Goal: Obtain resource: Obtain resource

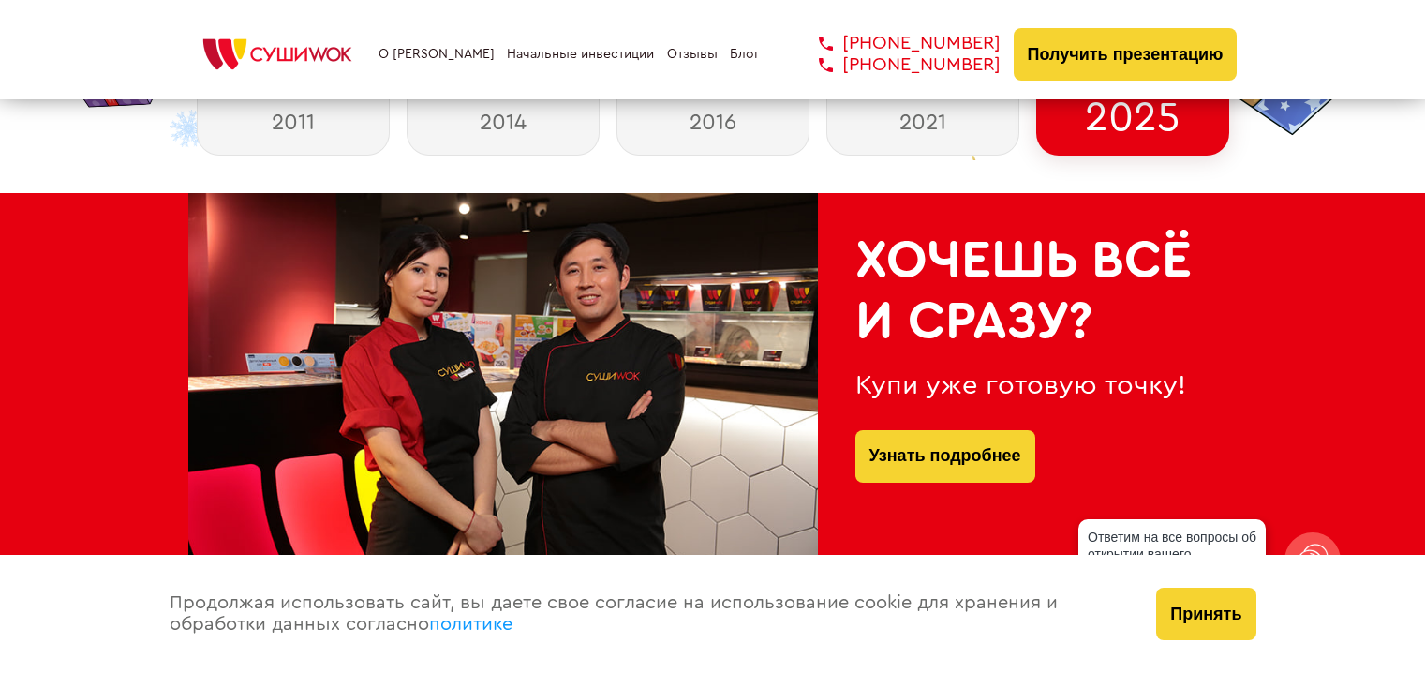
scroll to position [554, 0]
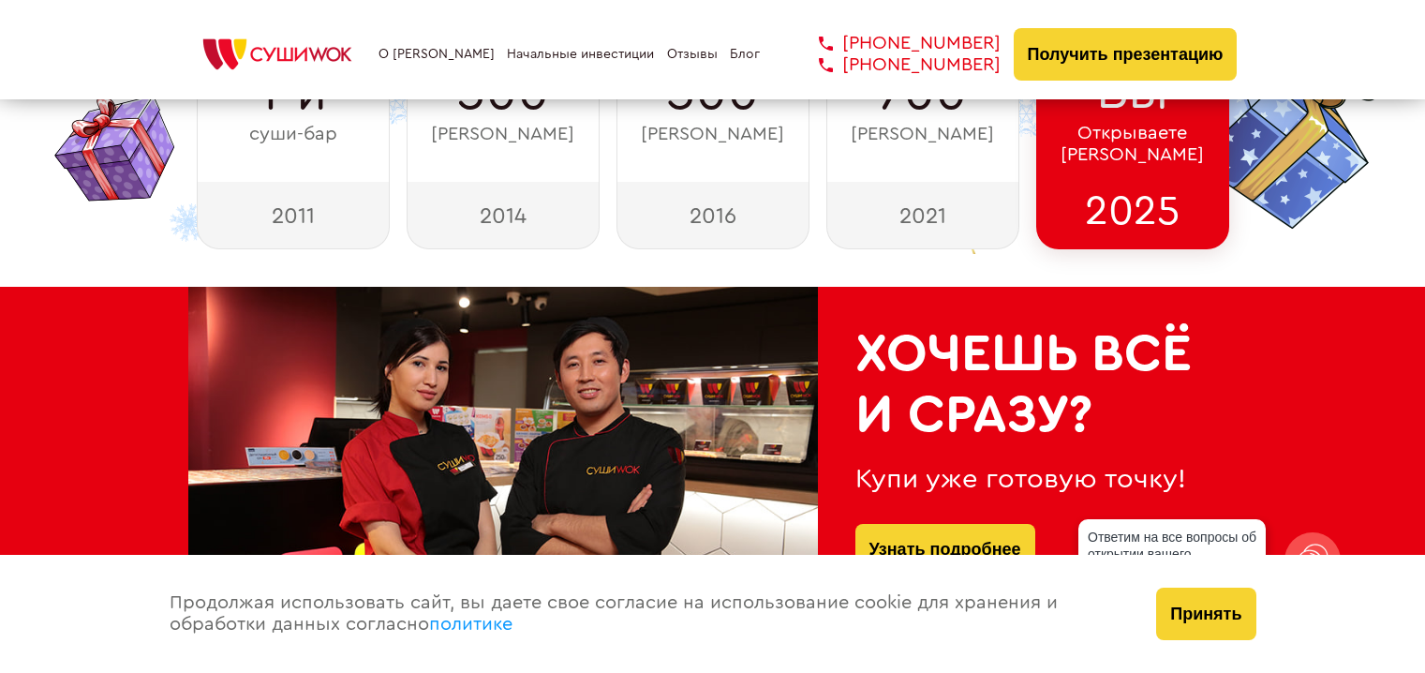
click at [697, 57] on link "Отзывы" at bounding box center [692, 54] width 51 height 15
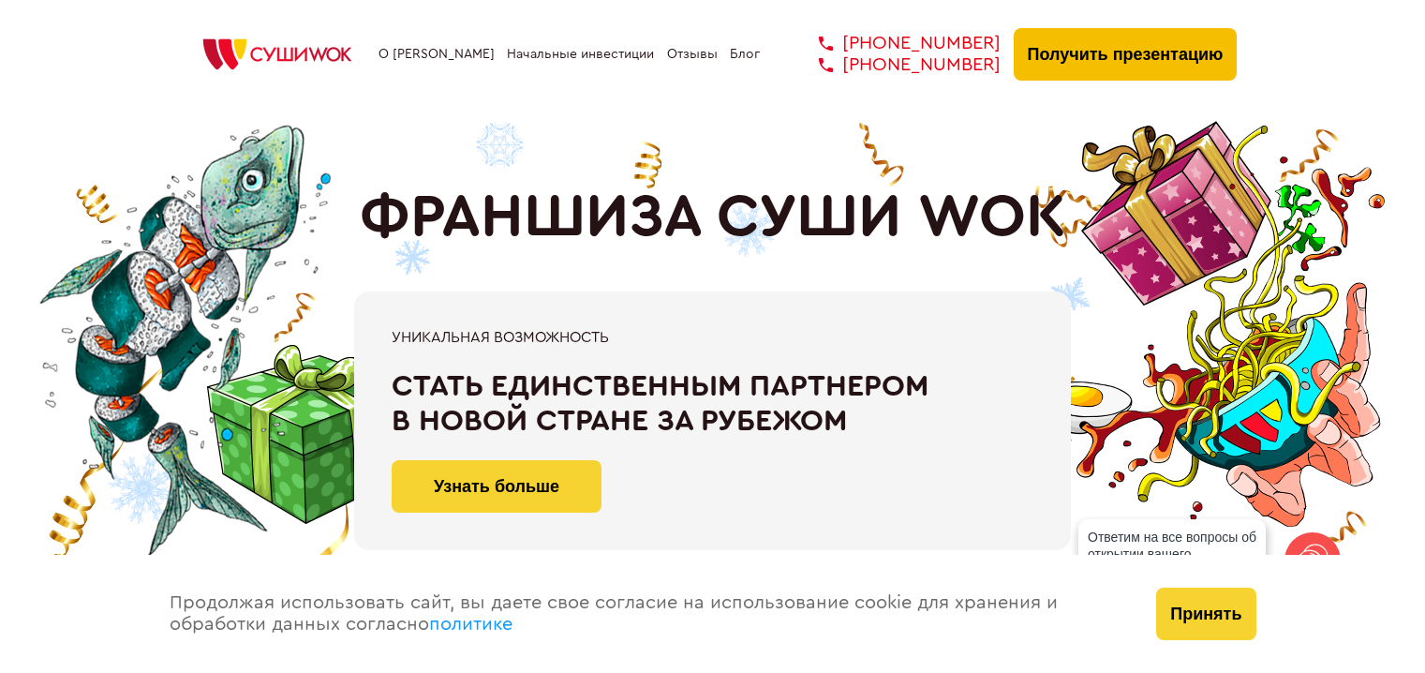
click at [1112, 55] on button "Получить презентацию" at bounding box center [1126, 54] width 224 height 52
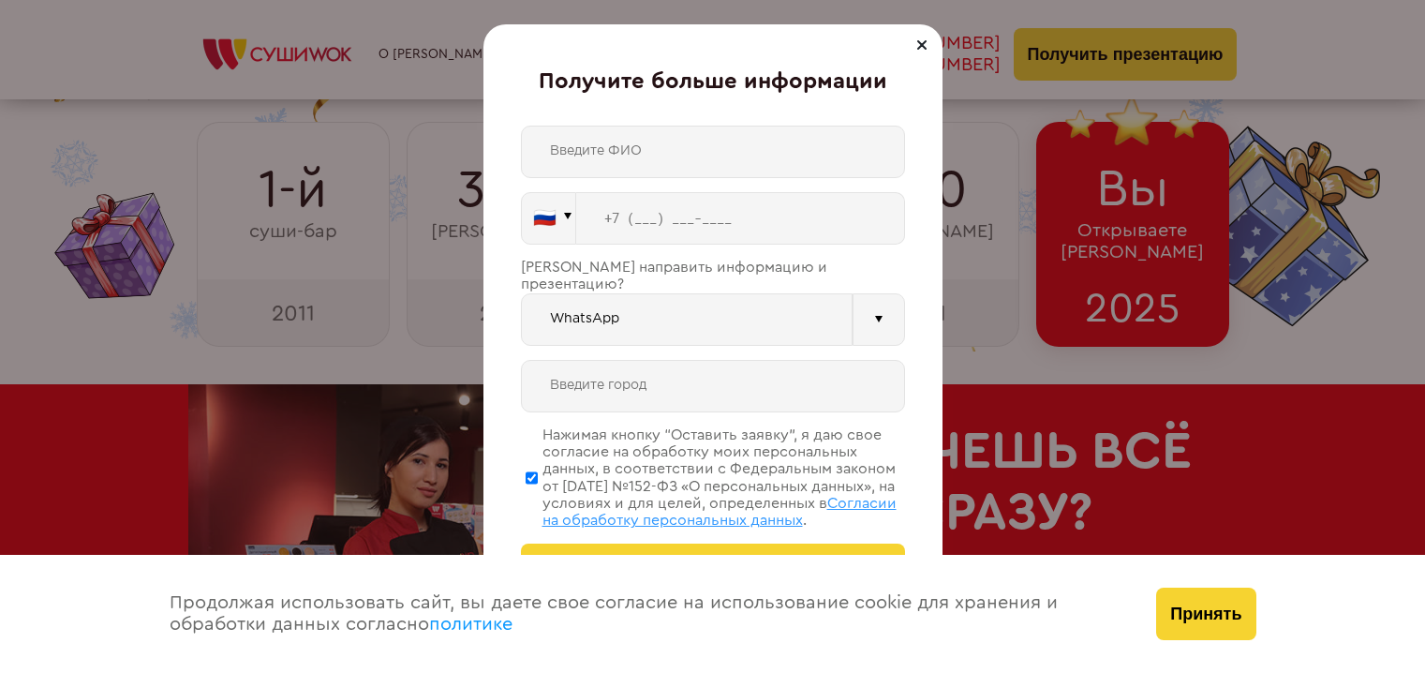
scroll to position [4992, 0]
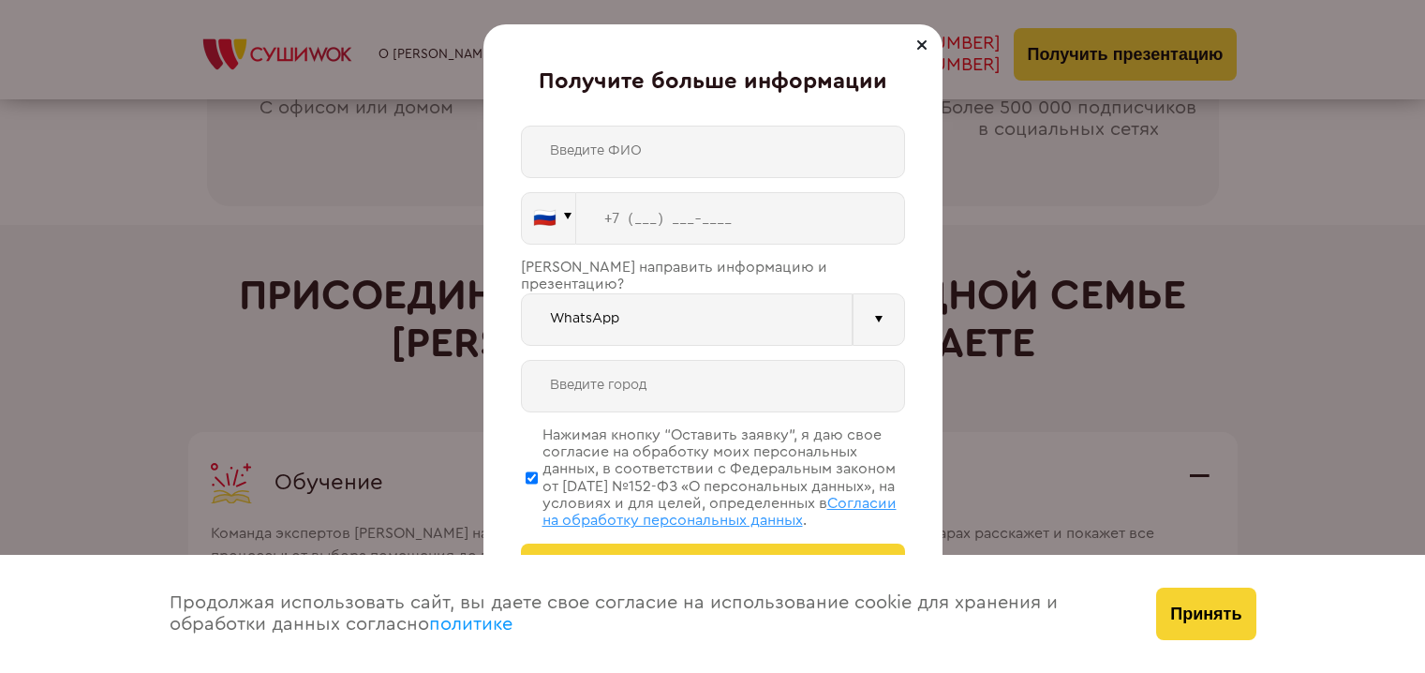
click at [878, 336] on div "🇷🇺 🇹🇷 🇧🇾 🇰🇬 🇰🇿 🇦🇿 🇦🇲 🇬🇪 🇷🇺 Vider" at bounding box center [713, 361] width 384 height 470
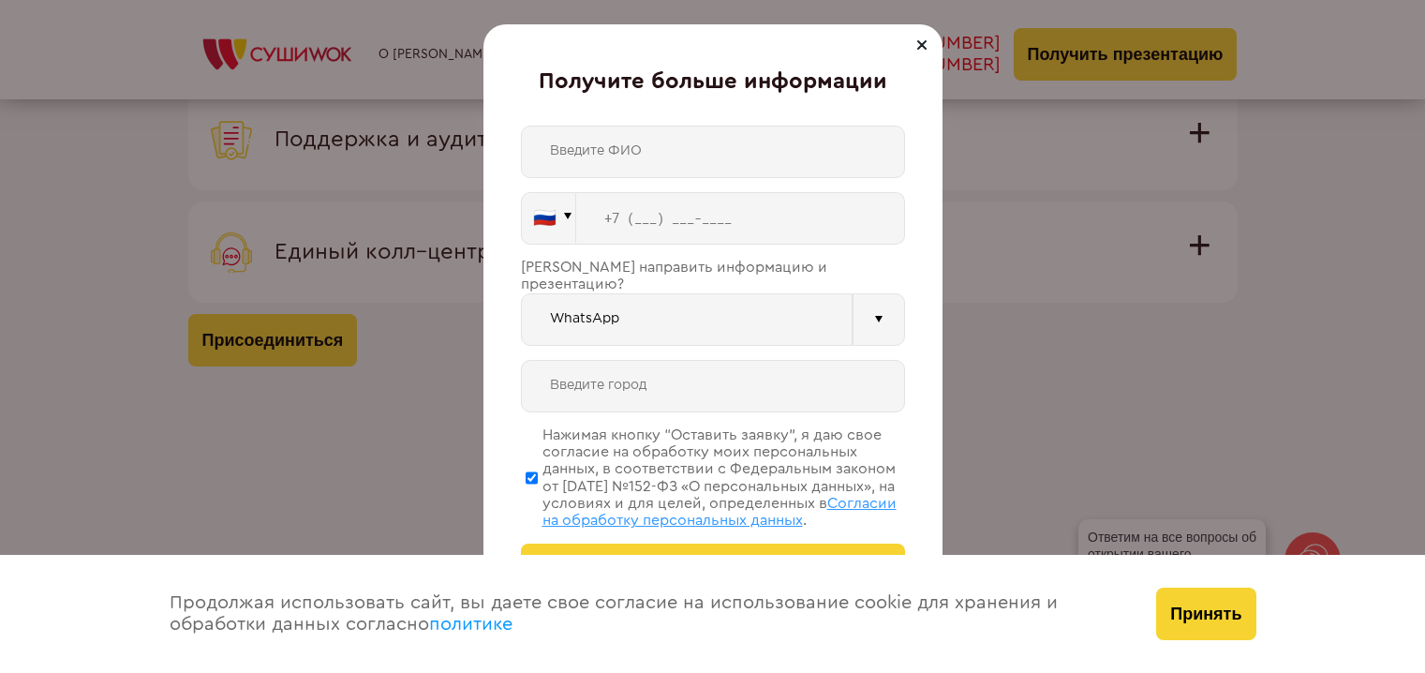
scroll to position [6323, 0]
